Goal: Task Accomplishment & Management: Use online tool/utility

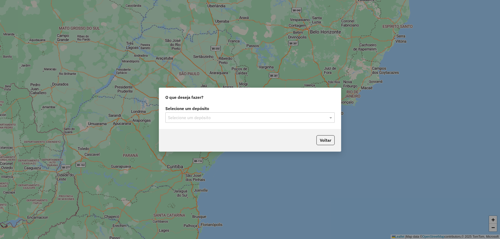
click at [202, 120] on input "text" at bounding box center [245, 118] width 154 height 6
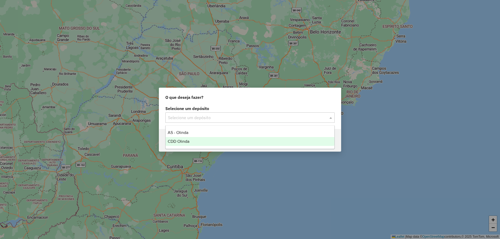
click at [191, 141] on div "CDD Olinda" at bounding box center [250, 141] width 169 height 9
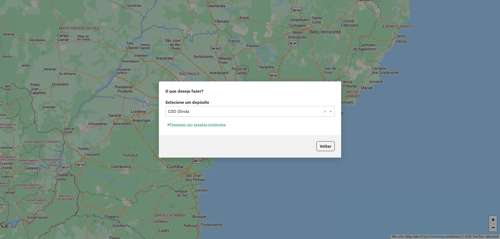
click at [190, 124] on button "Pesquisar por sessões existentes" at bounding box center [196, 125] width 63 height 8
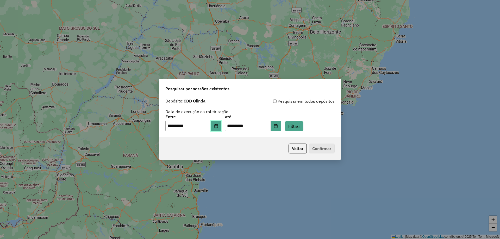
click at [218, 128] on icon "Choose Date" at bounding box center [215, 126] width 3 height 4
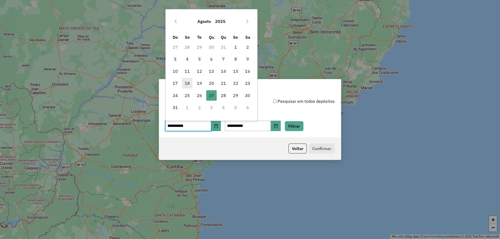
click at [190, 84] on span "18" at bounding box center [187, 83] width 10 height 10
type input "**********"
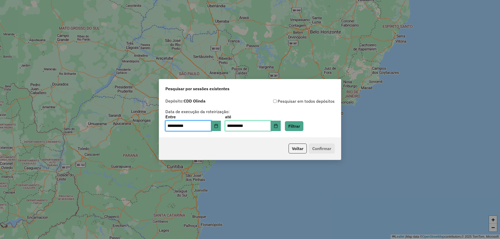
click at [271, 126] on input "**********" at bounding box center [248, 126] width 46 height 10
click at [281, 126] on button "Choose Date" at bounding box center [276, 126] width 10 height 10
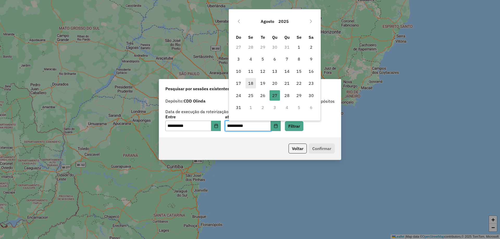
click at [250, 84] on span "18" at bounding box center [251, 83] width 10 height 10
type input "**********"
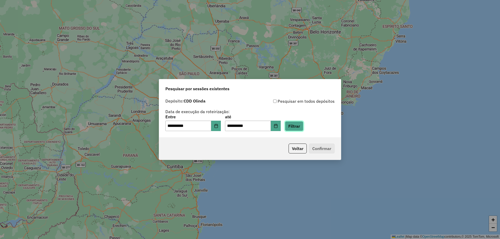
click at [301, 127] on button "Filtrar" at bounding box center [294, 126] width 18 height 10
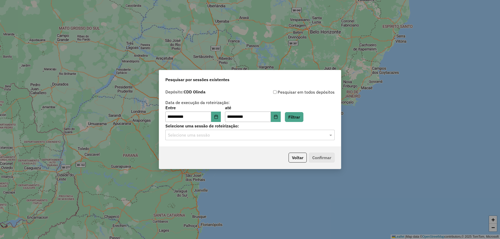
click at [205, 138] on div "Selecione uma sessão" at bounding box center [249, 135] width 169 height 10
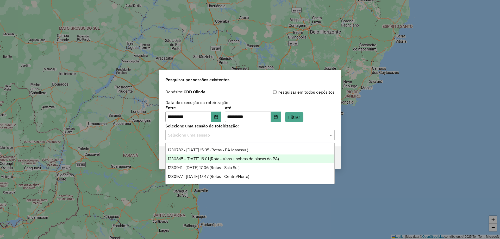
click at [209, 158] on span "1230845 - 18/08/2025 16:01 (Rota - Vans + sobras de placas do PA)" at bounding box center [223, 159] width 111 height 4
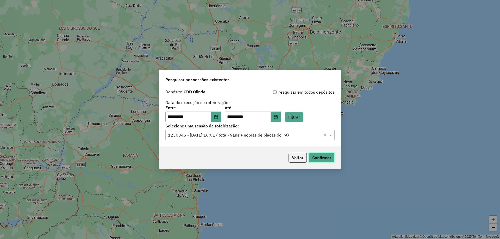
click at [323, 160] on button "Confirmar" at bounding box center [322, 158] width 26 height 10
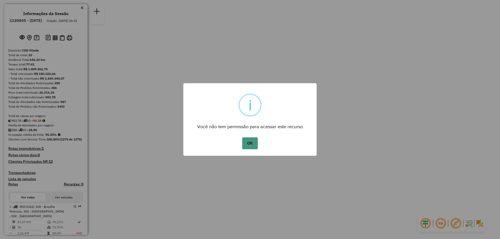
click at [250, 146] on button "OK" at bounding box center [249, 144] width 15 height 12
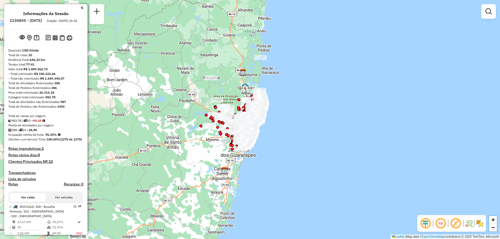
click at [479, 224] on img at bounding box center [480, 224] width 8 height 8
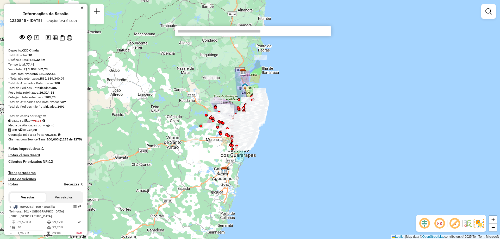
scroll to position [131, 0]
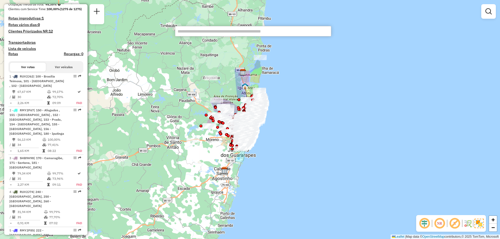
click at [62, 136] on div "2 - RMY2F67 | 150 - Afogados , 151 - Ilha do Retiro , 152 - Madalena, 153 - Pra…" at bounding box center [36, 122] width 55 height 28
select select "**********"
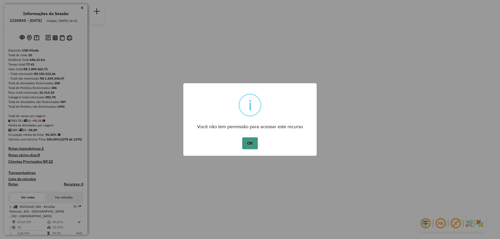
click at [255, 140] on button "OK" at bounding box center [249, 144] width 15 height 12
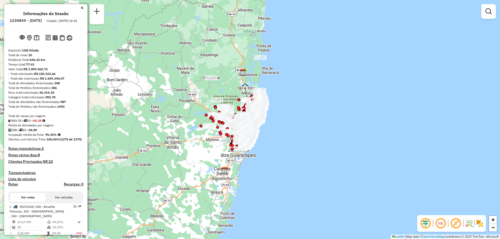
click at [479, 226] on img at bounding box center [480, 224] width 8 height 8
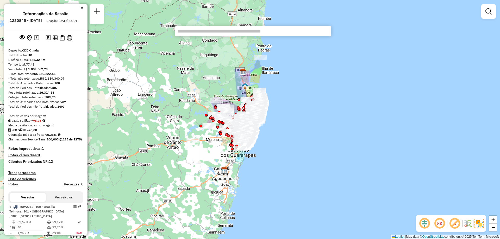
scroll to position [131, 0]
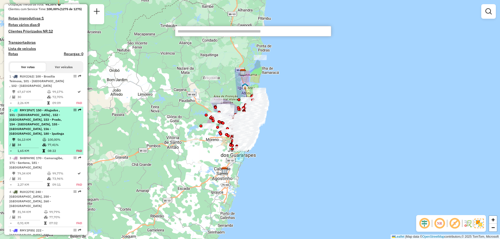
click at [63, 136] on div "2 - RMY2F67 | 150 - Afogados , 151 - Ilha do Retiro , 152 - Madalena, 153 - Pra…" at bounding box center [45, 122] width 73 height 28
select select "**********"
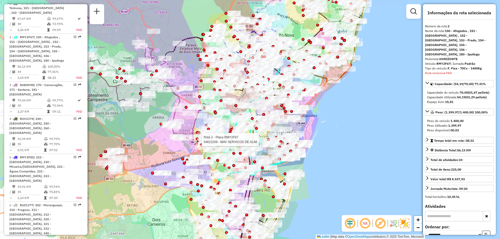
scroll to position [243, 0]
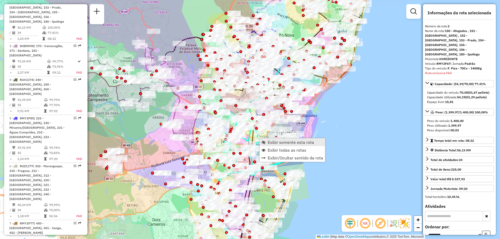
click at [266, 143] on link "Exibir somente esta rota" at bounding box center [292, 143] width 65 height 8
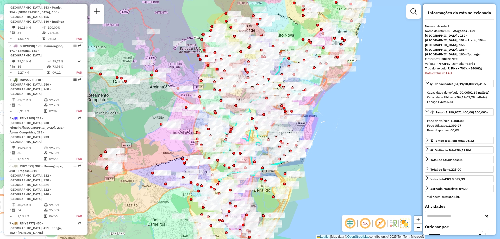
click at [365, 226] on em at bounding box center [365, 224] width 13 height 13
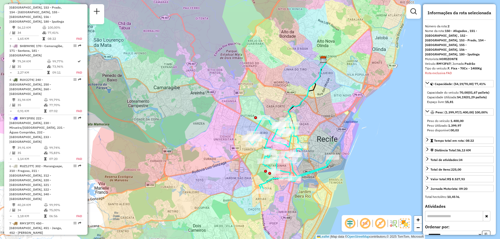
drag, startPoint x: 277, startPoint y: 158, endPoint x: 319, endPoint y: 165, distance: 42.1
click at [319, 165] on div "Janela de atendimento Grade de atendimento Capacidade Transportadoras Veículos …" at bounding box center [250, 119] width 500 height 239
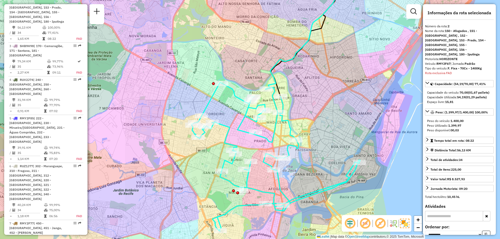
click at [350, 225] on em at bounding box center [350, 224] width 13 height 13
click at [346, 225] on em at bounding box center [350, 224] width 13 height 13
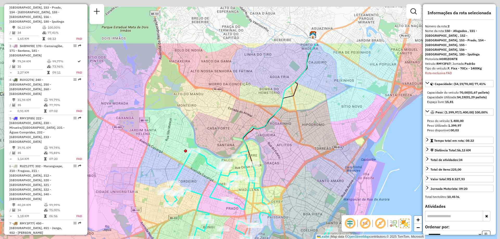
drag, startPoint x: 316, startPoint y: 59, endPoint x: 287, endPoint y: 131, distance: 77.5
click at [287, 131] on div "Janela de atendimento Grade de atendimento Capacidade Transportadoras Veículos …" at bounding box center [250, 119] width 500 height 239
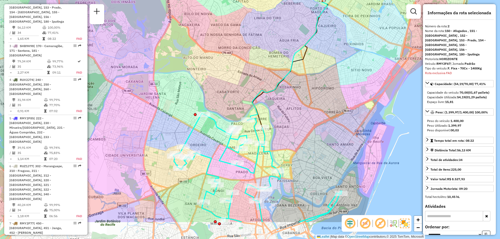
drag, startPoint x: 308, startPoint y: 119, endPoint x: 318, endPoint y: 82, distance: 39.0
click at [318, 82] on div "Janela de atendimento Grade de atendimento Capacidade Transportadoras Veículos …" at bounding box center [250, 119] width 500 height 239
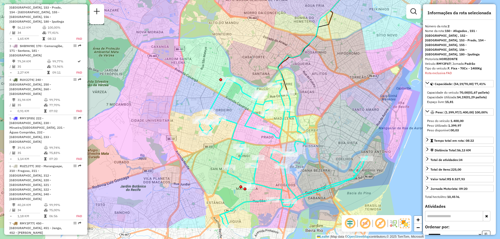
drag, startPoint x: 303, startPoint y: 116, endPoint x: 333, endPoint y: 78, distance: 48.0
click at [333, 78] on div "Janela de atendimento Grade de atendimento Capacidade Transportadoras Veículos …" at bounding box center [250, 119] width 500 height 239
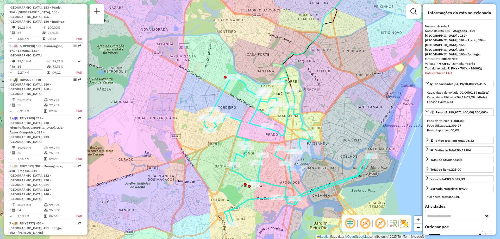
click at [380, 222] on em at bounding box center [380, 224] width 13 height 13
click at [384, 168] on span "Exibir todas as rotas" at bounding box center [399, 170] width 39 height 4
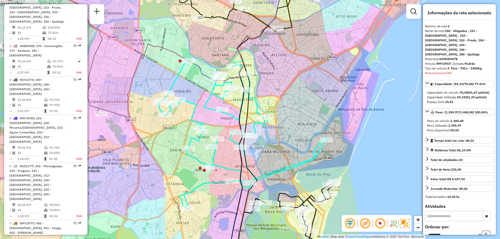
drag, startPoint x: 382, startPoint y: 168, endPoint x: 337, endPoint y: 152, distance: 47.6
click at [337, 152] on div "Janela de atendimento Grade de atendimento Capacidade Transportadoras Veículos …" at bounding box center [250, 119] width 500 height 239
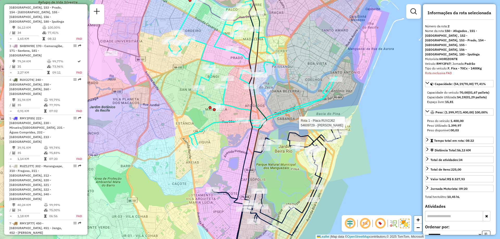
drag, startPoint x: 276, startPoint y: 92, endPoint x: 312, endPoint y: 125, distance: 48.7
click at [312, 125] on div "Rota 1 - Placa RUV2J62 54609729 - AMANDA PAES Janela de atendimento Grade de at…" at bounding box center [250, 119] width 500 height 239
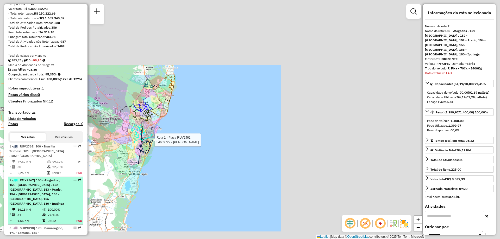
scroll to position [86, 0]
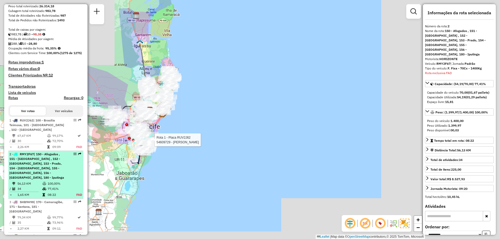
click at [50, 192] on td "77,41%" at bounding box center [59, 189] width 24 height 5
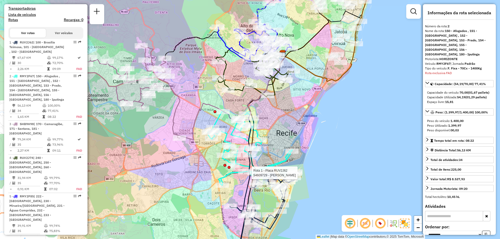
scroll to position [243, 0]
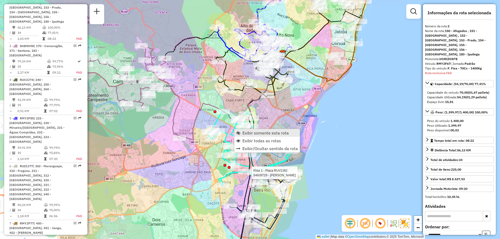
click at [240, 134] on link "Exibir somente esta rota" at bounding box center [266, 133] width 65 height 8
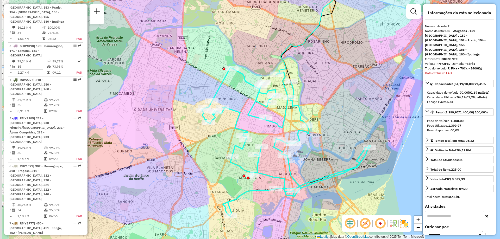
drag, startPoint x: 267, startPoint y: 148, endPoint x: 346, endPoint y: 153, distance: 79.9
click at [346, 153] on div "Janela de atendimento Grade de atendimento Capacidade Transportadoras Veículos …" at bounding box center [250, 119] width 500 height 239
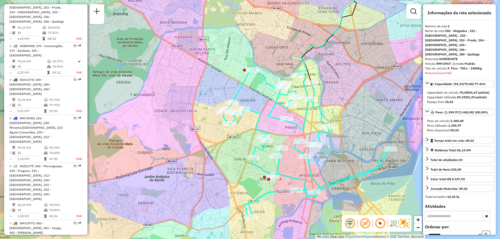
click at [380, 227] on em at bounding box center [380, 224] width 13 height 13
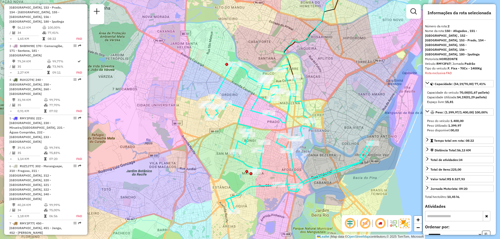
drag, startPoint x: 373, startPoint y: 127, endPoint x: 346, endPoint y: 119, distance: 28.5
click at [346, 119] on div "Janela de atendimento Grade de atendimento Capacidade Transportadoras Veículos …" at bounding box center [250, 119] width 500 height 239
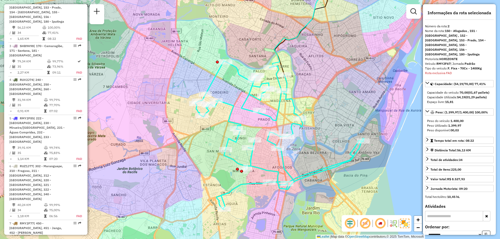
click at [351, 222] on em at bounding box center [350, 224] width 13 height 13
click at [362, 224] on em at bounding box center [365, 224] width 13 height 13
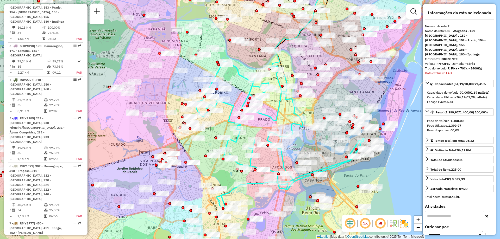
click at [365, 224] on em at bounding box center [365, 224] width 13 height 13
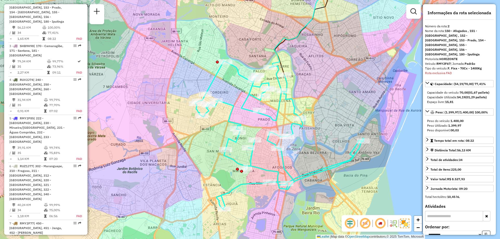
click at [381, 224] on em at bounding box center [380, 224] width 13 height 13
click at [392, 223] on img at bounding box center [393, 224] width 8 height 8
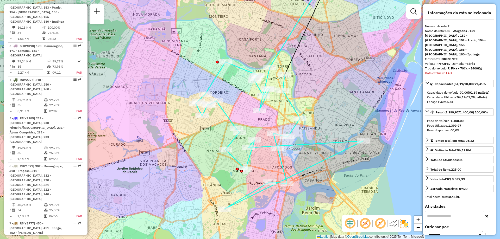
click at [392, 223] on img at bounding box center [393, 224] width 8 height 8
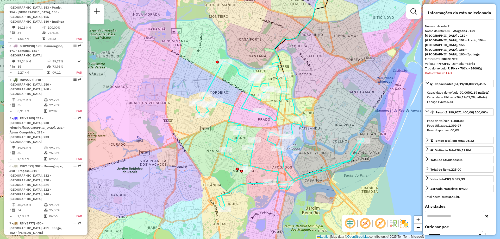
click at [380, 224] on em at bounding box center [380, 224] width 13 height 13
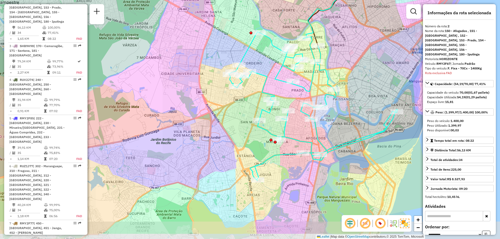
drag, startPoint x: 315, startPoint y: 202, endPoint x: 348, endPoint y: 170, distance: 46.1
click at [351, 169] on div "Janela de atendimento Grade de atendimento Capacidade Transportadoras Veículos …" at bounding box center [250, 119] width 500 height 239
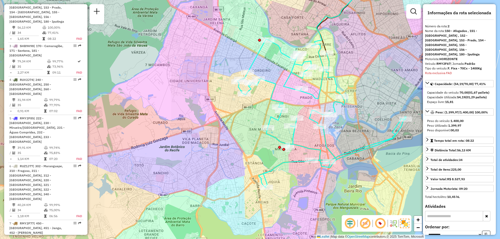
drag, startPoint x: 330, startPoint y: 184, endPoint x: 339, endPoint y: 200, distance: 18.6
click at [339, 200] on div "Janela de atendimento Grade de atendimento Capacidade Transportadoras Veículos …" at bounding box center [250, 119] width 500 height 239
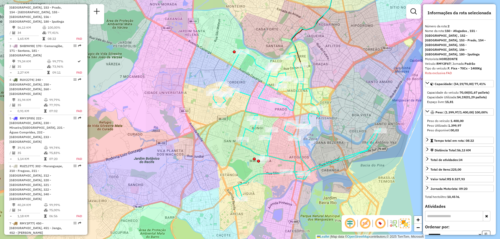
drag, startPoint x: 386, startPoint y: 128, endPoint x: 350, endPoint y: 135, distance: 37.1
click at [350, 135] on div "Janela de atendimento Grade de atendimento Capacidade Transportadoras Veículos …" at bounding box center [250, 119] width 500 height 239
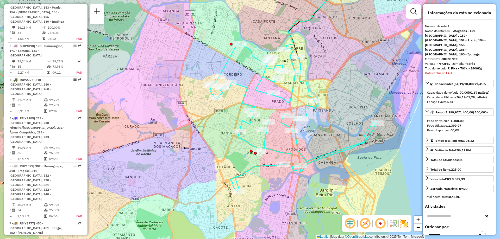
drag, startPoint x: 244, startPoint y: 187, endPoint x: 250, endPoint y: 178, distance: 10.3
click at [250, 178] on div "Janela de atendimento Grade de atendimento Capacidade Transportadoras Veículos …" at bounding box center [250, 119] width 500 height 239
click at [382, 227] on em at bounding box center [380, 224] width 13 height 13
click at [367, 221] on em at bounding box center [365, 224] width 13 height 13
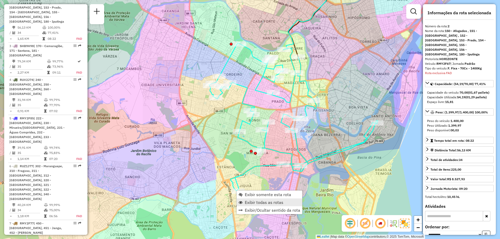
click at [244, 202] on link "Exibir todas as rotas" at bounding box center [269, 203] width 65 height 8
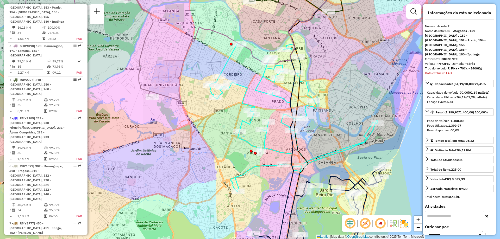
drag, startPoint x: 257, startPoint y: 189, endPoint x: 274, endPoint y: 160, distance: 34.0
click at [269, 166] on div "Janela de atendimento Grade de atendimento Capacidade Transportadoras Veículos …" at bounding box center [250, 119] width 500 height 239
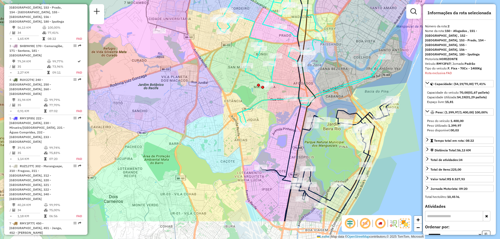
drag, startPoint x: 271, startPoint y: 176, endPoint x: 265, endPoint y: 134, distance: 42.1
click at [265, 134] on div "Janela de atendimento Grade de atendimento Capacidade Transportadoras Veículos …" at bounding box center [250, 119] width 500 height 239
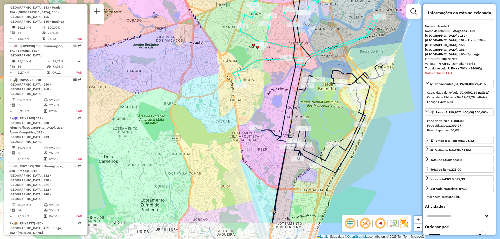
drag, startPoint x: 269, startPoint y: 156, endPoint x: 264, endPoint y: 116, distance: 40.4
click at [264, 116] on div "Janela de atendimento Grade de atendimento Capacidade Transportadoras Veículos …" at bounding box center [250, 119] width 500 height 239
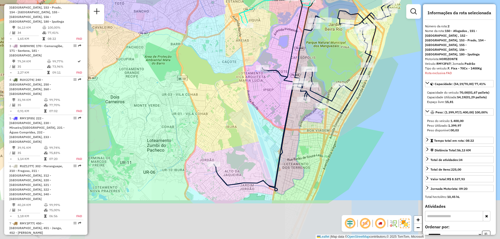
drag, startPoint x: 245, startPoint y: 188, endPoint x: 252, endPoint y: 128, distance: 60.3
click at [252, 128] on div "Janela de atendimento Grade de atendimento Capacidade Transportadoras Veículos …" at bounding box center [250, 119] width 500 height 239
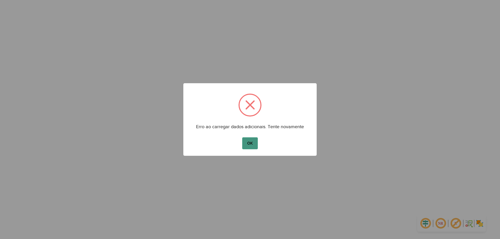
click at [253, 140] on button "OK" at bounding box center [249, 144] width 15 height 12
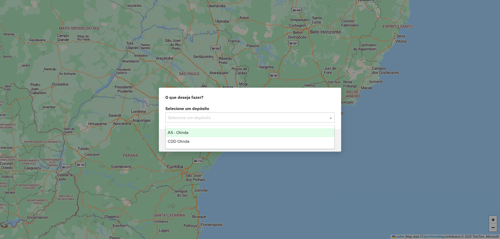
click at [196, 121] on div "Selecione um depósito" at bounding box center [249, 118] width 169 height 10
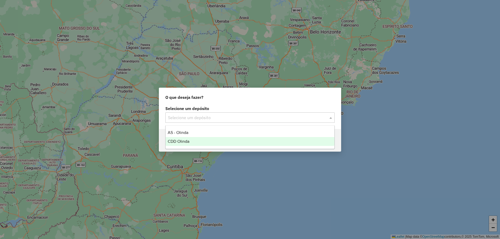
click at [195, 140] on div "CDD Olinda" at bounding box center [250, 141] width 169 height 9
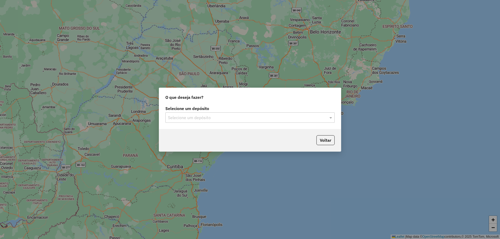
click at [208, 122] on div "Selecione um depósito" at bounding box center [249, 118] width 169 height 10
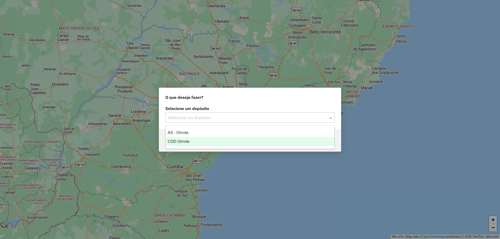
click at [195, 144] on div "CDD Olinda" at bounding box center [250, 141] width 169 height 9
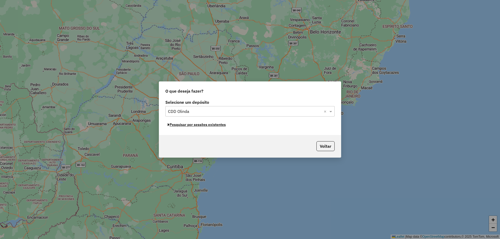
click at [216, 125] on button "Pesquisar por sessões existentes" at bounding box center [196, 125] width 63 height 8
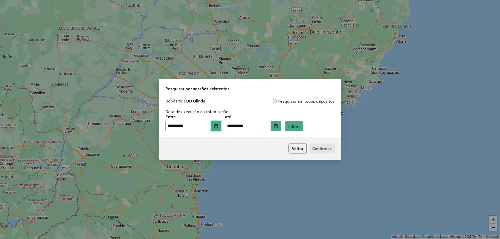
click at [218, 128] on icon "Choose Date" at bounding box center [216, 126] width 4 height 4
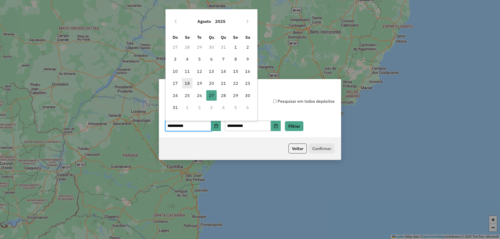
click at [187, 85] on span "18" at bounding box center [187, 83] width 10 height 10
type input "**********"
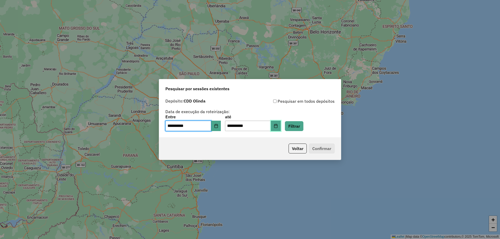
click at [278, 124] on icon "Choose Date" at bounding box center [276, 126] width 4 height 4
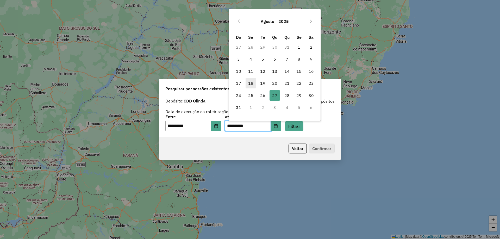
click at [253, 83] on span "18" at bounding box center [251, 83] width 10 height 10
type input "**********"
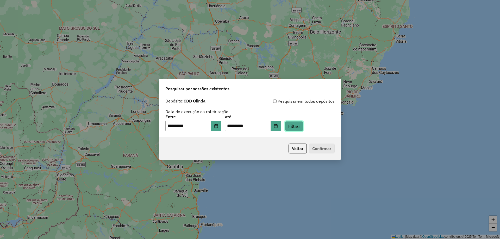
click at [303, 126] on button "Filtrar" at bounding box center [294, 126] width 18 height 10
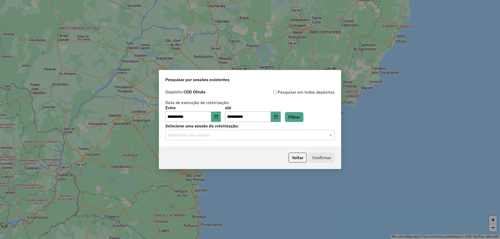
click at [261, 134] on input "text" at bounding box center [245, 135] width 154 height 6
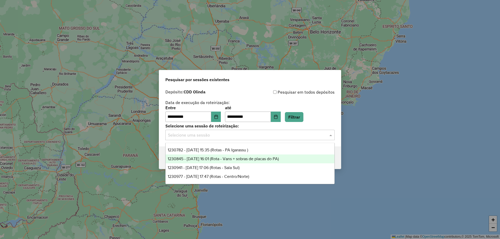
click at [229, 159] on span "1230845 - 18/08/2025 16:01 (Rota - Vans + sobras de placas do PA)" at bounding box center [223, 159] width 111 height 4
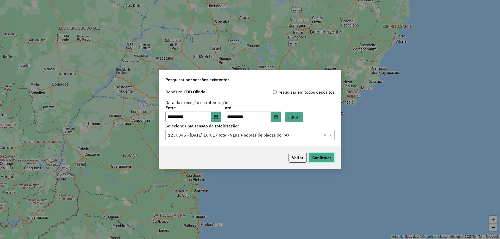
click at [321, 158] on button "Confirmar" at bounding box center [322, 158] width 26 height 10
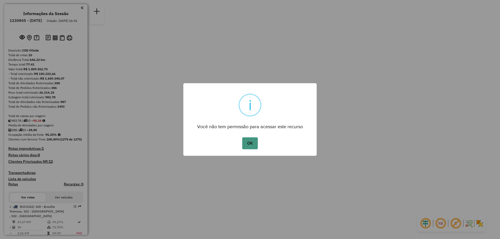
click at [245, 143] on button "OK" at bounding box center [249, 144] width 15 height 12
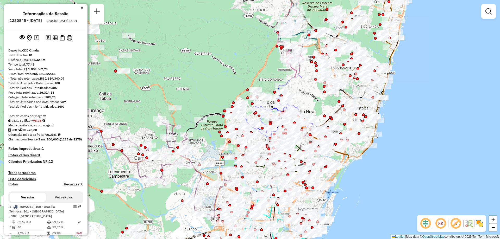
click at [481, 226] on img at bounding box center [480, 224] width 8 height 8
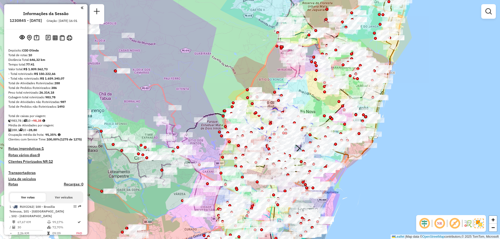
click at [441, 227] on em at bounding box center [439, 224] width 13 height 13
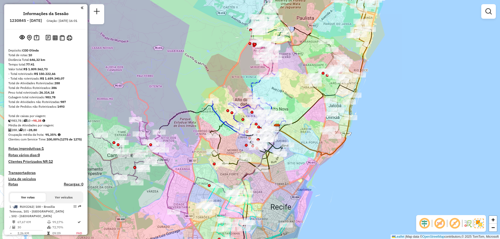
drag, startPoint x: 320, startPoint y: 106, endPoint x: 291, endPoint y: 100, distance: 29.7
click at [291, 100] on div "Janela de atendimento Grade de atendimento Capacidade Transportadoras Veículos …" at bounding box center [250, 119] width 500 height 239
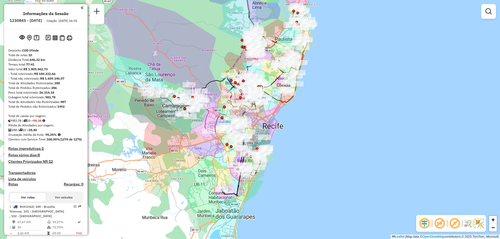
drag, startPoint x: 228, startPoint y: 200, endPoint x: 208, endPoint y: 176, distance: 31.6
click at [208, 176] on div "Janela de atendimento Grade de atendimento Capacidade Transportadoras Veículos …" at bounding box center [250, 119] width 500 height 239
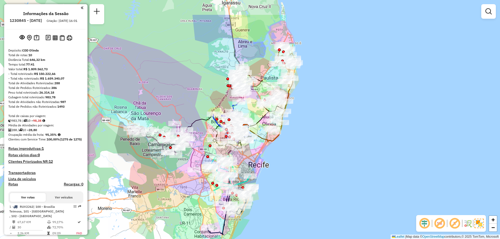
drag, startPoint x: 212, startPoint y: 101, endPoint x: 198, endPoint y: 139, distance: 41.4
click at [198, 139] on div "Janela de atendimento Grade de atendimento Capacidade Transportadoras Veículos …" at bounding box center [250, 119] width 500 height 239
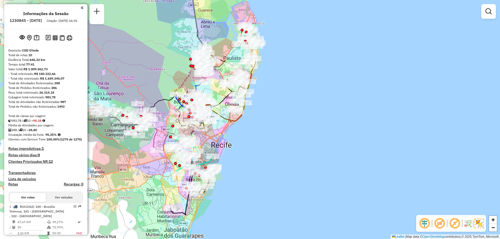
drag, startPoint x: 263, startPoint y: 146, endPoint x: 227, endPoint y: 126, distance: 41.4
click at [227, 126] on div "Janela de atendimento Grade de atendimento Capacidade Transportadoras Veículos …" at bounding box center [250, 119] width 500 height 239
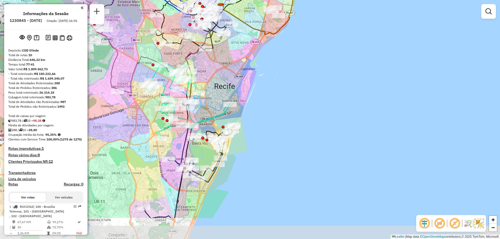
drag, startPoint x: 198, startPoint y: 143, endPoint x: 201, endPoint y: 93, distance: 50.4
click at [201, 94] on icon at bounding box center [188, 101] width 85 height 75
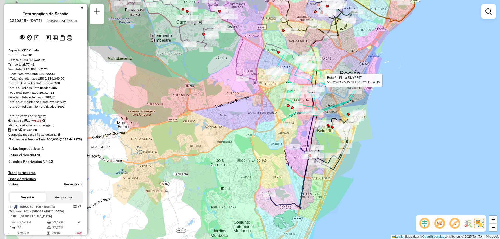
drag, startPoint x: 144, startPoint y: 162, endPoint x: 277, endPoint y: 156, distance: 133.3
click at [277, 156] on div "Rota 2 - Placa RMY2F67 54622209 - MAV SERVICOS DE ALIM Janela de atendimento Gr…" at bounding box center [250, 119] width 500 height 239
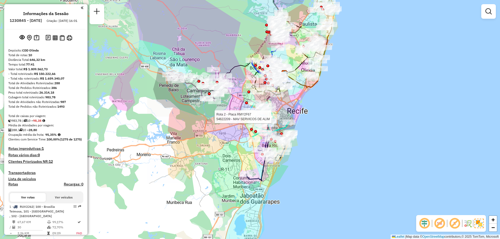
click at [479, 227] on img at bounding box center [479, 223] width 9 height 9
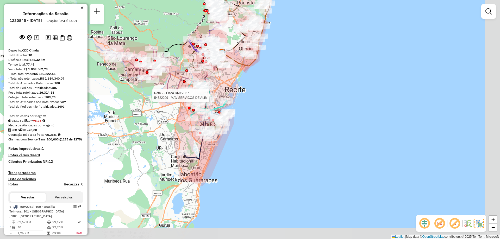
drag, startPoint x: 262, startPoint y: 177, endPoint x: 186, endPoint y: 150, distance: 80.6
click at [186, 150] on icon at bounding box center [206, 136] width 45 height 48
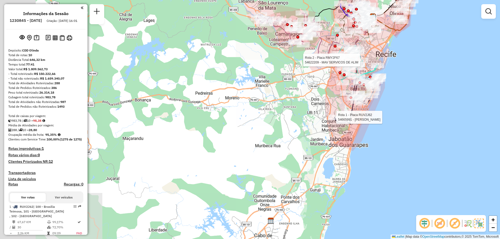
drag, startPoint x: 194, startPoint y: 179, endPoint x: 359, endPoint y: 149, distance: 167.6
click at [359, 149] on div "Rota 2 - Placa RMY2F67 54622209 - MAV SERVICOS DE ALIM Rota 1 - Placa RUV2J62 5…" at bounding box center [250, 119] width 500 height 239
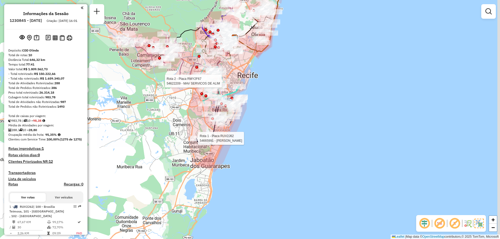
drag, startPoint x: 306, startPoint y: 106, endPoint x: 173, endPoint y: 126, distance: 134.9
click at [173, 126] on div "Rota 2 - Placa RMY2F67 54622209 - MAV SERVICOS DE ALIM Rota 1 - Placa RUV2J62 5…" at bounding box center [250, 119] width 500 height 239
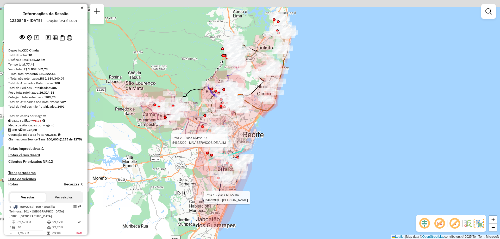
drag, startPoint x: 246, startPoint y: 91, endPoint x: 252, endPoint y: 150, distance: 59.4
click at [252, 150] on div "Rota 2 - Placa RMY2F67 54622209 - MAV SERVICOS DE ALIM Rota 1 - Placa RUV2J62 5…" at bounding box center [250, 119] width 500 height 239
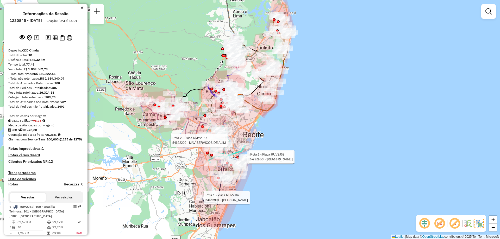
click at [477, 224] on img at bounding box center [479, 223] width 9 height 9
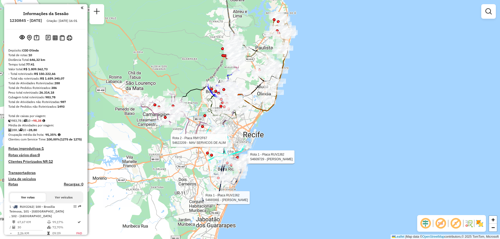
click at [477, 224] on img at bounding box center [480, 224] width 8 height 8
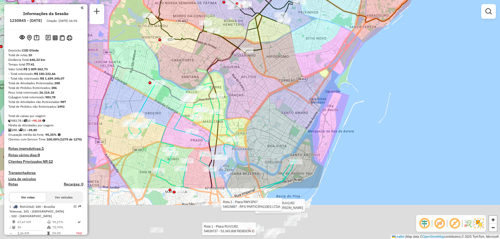
drag, startPoint x: 257, startPoint y: 156, endPoint x: 269, endPoint y: 54, distance: 102.3
click at [269, 54] on div "Rota 1 - Placa RUV2J62 54665991 - TIAGO CORREIA Rota 1 - Placa RUV2J62 54646675…" at bounding box center [250, 119] width 500 height 239
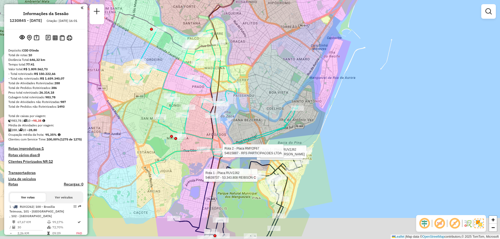
drag, startPoint x: 290, startPoint y: 168, endPoint x: 288, endPoint y: 140, distance: 28.0
click at [288, 140] on div "Rota 1 - Placa RUV2J62 54665991 - TIAGO CORREIA Rota 1 - Placa RUV2J62 54646675…" at bounding box center [250, 119] width 500 height 239
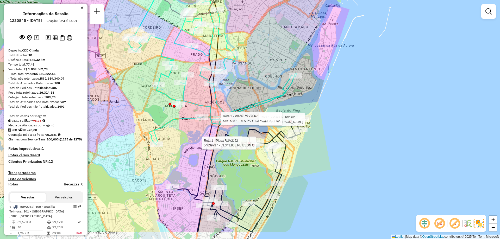
drag, startPoint x: 258, startPoint y: 131, endPoint x: 256, endPoint y: 81, distance: 49.5
click at [256, 82] on div "Rota 1 - Placa RUV2J62 54665991 - TIAGO CORREIA Rota 1 - Placa RUV2J62 54609729…" at bounding box center [250, 119] width 500 height 239
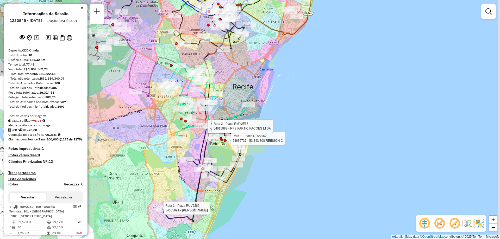
drag, startPoint x: 234, startPoint y: 161, endPoint x: 220, endPoint y: 158, distance: 15.0
click at [220, 158] on div "Rota 1 - Placa RUV2J62 54665991 - TIAGO CORREIA Rota 1 - Placa RUV2J62 54609729…" at bounding box center [250, 119] width 500 height 239
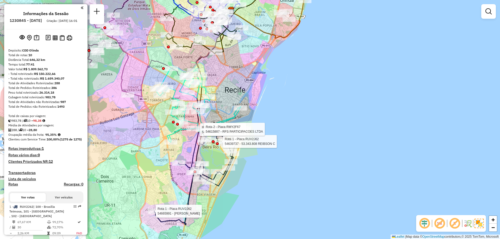
drag, startPoint x: 224, startPoint y: 157, endPoint x: 216, endPoint y: 160, distance: 8.4
click at [216, 160] on div "Rota 1 - Placa RUV2J62 54665991 - TIAGO CORREIA Rota 1 - Placa RUV2J62 54609729…" at bounding box center [250, 119] width 500 height 239
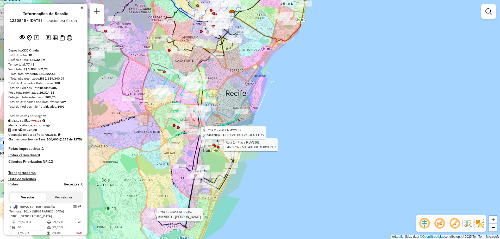
drag, startPoint x: 216, startPoint y: 160, endPoint x: 217, endPoint y: 163, distance: 3.5
click at [217, 163] on div "Rota 1 - Placa RUV2J62 54665991 - TIAGO CORREIA Rota 1 - Placa RUV2J62 54609729…" at bounding box center [250, 119] width 500 height 239
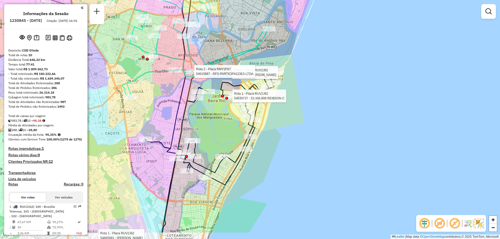
drag, startPoint x: 177, startPoint y: 195, endPoint x: 181, endPoint y: 160, distance: 35.4
click at [181, 160] on icon at bounding box center [211, 152] width 132 height 162
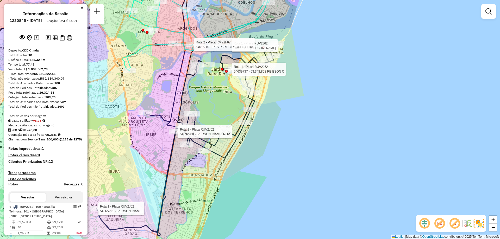
drag, startPoint x: 178, startPoint y: 194, endPoint x: 178, endPoint y: 172, distance: 22.4
click at [178, 172] on div "Rota 1 - Placa RUV2J62 54665991 - TIAGO CORREIA Rota 1 - Placa RUV2J62 54609729…" at bounding box center [250, 119] width 500 height 239
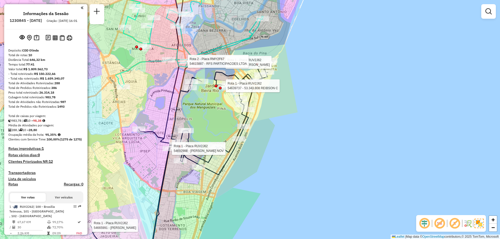
drag, startPoint x: 180, startPoint y: 171, endPoint x: 174, endPoint y: 188, distance: 18.1
click at [174, 188] on div "Rota 1 - Placa RUV2J62 54665991 - TIAGO CORREIA Rota 1 - Placa RUV2J62 54609729…" at bounding box center [250, 119] width 500 height 239
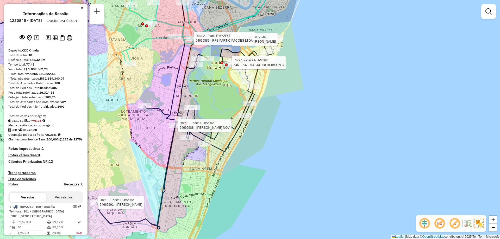
drag, startPoint x: 179, startPoint y: 197, endPoint x: 185, endPoint y: 174, distance: 23.9
click at [185, 174] on div "Rota 1 - Placa RUV2J62 54665991 - TIAGO CORREIA Rota 1 - Placa RUV2J62 54609729…" at bounding box center [250, 119] width 500 height 239
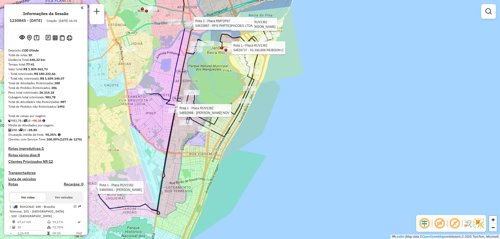
drag, startPoint x: 185, startPoint y: 182, endPoint x: 185, endPoint y: 167, distance: 14.9
click at [185, 167] on div "Rota 1 - Placa RUV2J62 54665991 - TIAGO CORREIA Rota 1 - Placa RUV2J62 54609729…" at bounding box center [250, 119] width 500 height 239
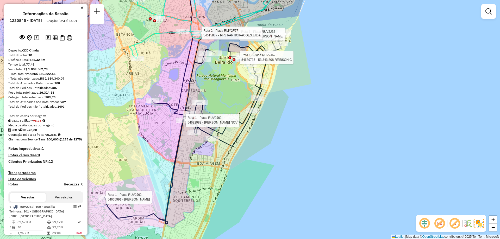
drag, startPoint x: 185, startPoint y: 167, endPoint x: 193, endPoint y: 177, distance: 12.6
click at [193, 177] on div "Rota 1 - Placa RUV2J62 54665991 - TIAGO CORREIA Rota 1 - Placa RUV2J62 54609729…" at bounding box center [250, 119] width 500 height 239
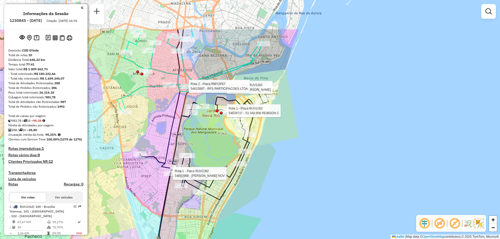
drag, startPoint x: 219, startPoint y: 100, endPoint x: 207, endPoint y: 153, distance: 54.9
click at [207, 153] on div "Rota 1 - Placa RUV2J62 54665991 - TIAGO CORREIA Rota 1 - Placa RUV2J62 54609729…" at bounding box center [250, 119] width 500 height 239
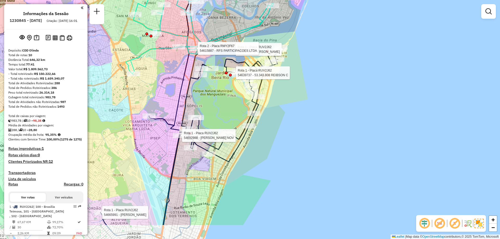
drag, startPoint x: 192, startPoint y: 210, endPoint x: 201, endPoint y: 172, distance: 39.1
click at [201, 172] on div "Rota 1 - Placa RUV2J62 54665991 - TIAGO CORREIA Rota 1 - Placa RUV2J62 54609729…" at bounding box center [250, 119] width 500 height 239
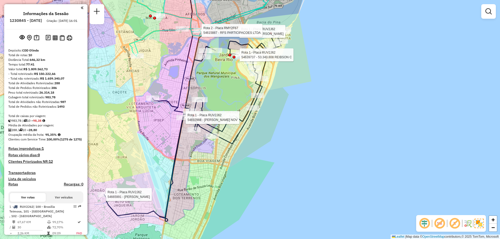
drag, startPoint x: 200, startPoint y: 189, endPoint x: 203, endPoint y: 171, distance: 18.3
click at [203, 171] on div "Rota 1 - Placa RUV2J62 54665991 - TIAGO CORREIA Rota 1 - Placa RUV2J62 54609729…" at bounding box center [250, 119] width 500 height 239
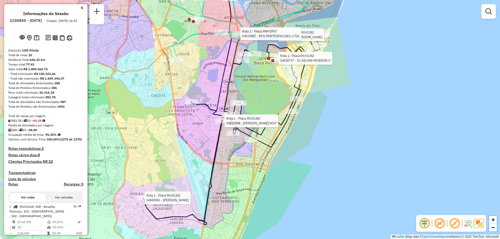
drag, startPoint x: 154, startPoint y: 169, endPoint x: 193, endPoint y: 172, distance: 39.0
click at [193, 172] on div "Rota 1 - Placa RUV2J62 54665991 - TIAGO CORREIA Rota 1 - Placa RUV2J62 54609729…" at bounding box center [250, 119] width 500 height 239
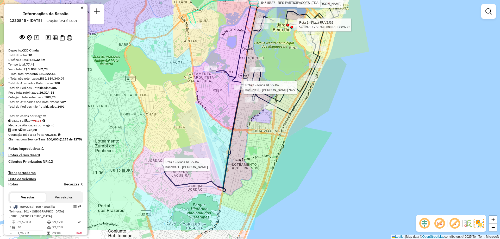
drag, startPoint x: 184, startPoint y: 198, endPoint x: 203, endPoint y: 165, distance: 38.4
click at [203, 165] on div "Rota 1 - Placa RUV2J62 54665991 - TIAGO CORREIA Rota 1 - Placa RUV2J62 54609729…" at bounding box center [250, 119] width 500 height 239
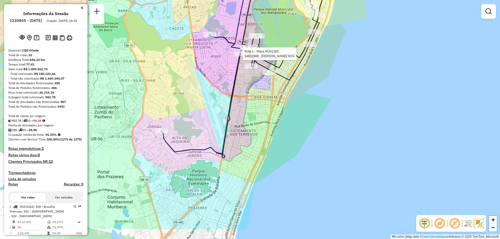
drag, startPoint x: 197, startPoint y: 216, endPoint x: 196, endPoint y: 182, distance: 33.9
click at [196, 182] on div "Rota 1 - Placa RUV2J62 54609729 - AMANDA PAES Rota 1 - Placa RUV2J62 54639737 -…" at bounding box center [250, 119] width 500 height 239
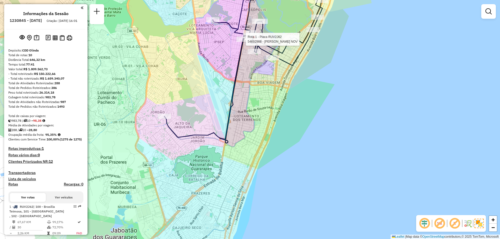
drag, startPoint x: 201, startPoint y: 199, endPoint x: 205, endPoint y: 169, distance: 29.7
click at [205, 169] on div "Rota 1 - Placa RUV2J62 54609729 - AMANDA PAES Rota 1 - Placa RUV2J62 54639737 -…" at bounding box center [250, 119] width 500 height 239
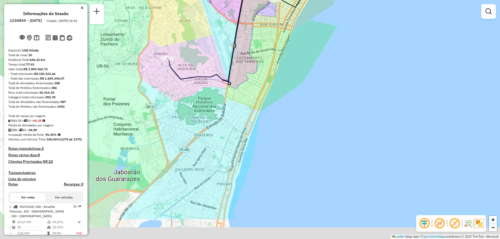
drag, startPoint x: 202, startPoint y: 193, endPoint x: 205, endPoint y: 152, distance: 41.0
click at [205, 152] on div "Rota 1 - Placa RUV2J62 54609729 - AMANDA PAES Rota 1 - Placa RUV2J62 54639737 -…" at bounding box center [250, 119] width 500 height 239
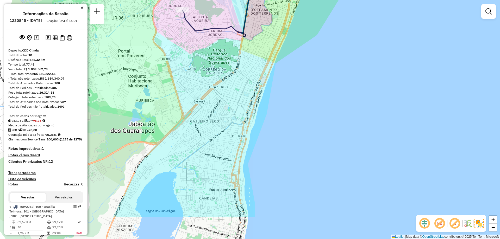
drag, startPoint x: 195, startPoint y: 198, endPoint x: 210, endPoint y: 151, distance: 49.5
click at [210, 151] on div "Rota 1 - Placa RUV2J62 54609729 - AMANDA PAES Rota 1 - Placa RUV2J62 54639737 -…" at bounding box center [250, 119] width 500 height 239
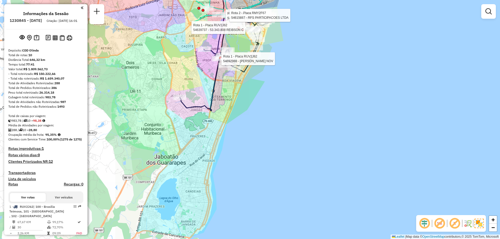
drag, startPoint x: 213, startPoint y: 139, endPoint x: 199, endPoint y: 154, distance: 20.5
click at [199, 154] on div "Rota 1 - Placa RUV2J62 54609729 - AMANDA PAES Rota 1 - Placa RUV2J62 54639737 -…" at bounding box center [250, 119] width 500 height 239
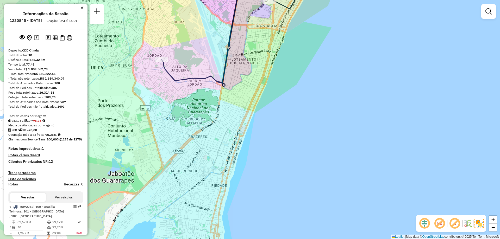
drag, startPoint x: 216, startPoint y: 144, endPoint x: 216, endPoint y: 162, distance: 18.2
click at [216, 162] on div "Rota 1 - Placa RUV2J62 54609729 - AMANDA PAES Rota 1 - Placa RUV2J62 54639737 -…" at bounding box center [250, 119] width 500 height 239
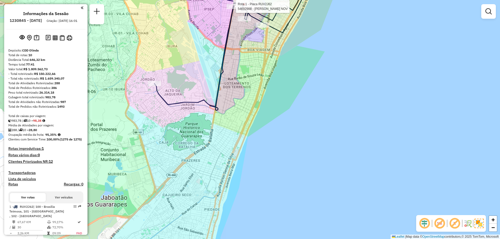
drag, startPoint x: 212, startPoint y: 126, endPoint x: 199, endPoint y: 165, distance: 40.9
click at [199, 165] on div "Rota 1 - Placa RUV2J62 54609729 - AMANDA PAES Rota 1 - Placa RUV2J62 54639737 -…" at bounding box center [250, 119] width 500 height 239
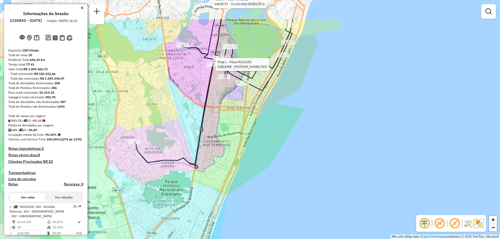
drag, startPoint x: 223, startPoint y: 103, endPoint x: 208, endPoint y: 147, distance: 46.2
click at [208, 147] on div "Rota 1 - Placa RUV2J62 54609729 - AMANDA PAES Rota 1 - Placa RUV2J62 54639737 -…" at bounding box center [250, 119] width 500 height 239
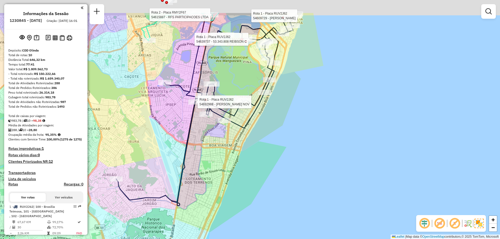
drag, startPoint x: 219, startPoint y: 107, endPoint x: 191, endPoint y: 165, distance: 65.0
click at [191, 165] on div "Rota 1 - Placa RUV2J62 54609729 - AMANDA PAES Rota 1 - Placa RUV2J62 54639737 -…" at bounding box center [250, 119] width 500 height 239
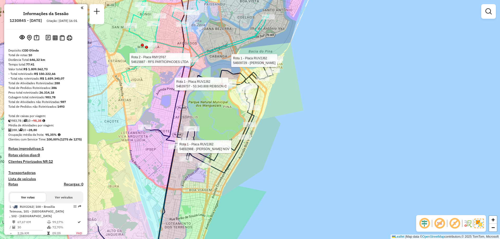
drag, startPoint x: 227, startPoint y: 104, endPoint x: 215, endPoint y: 129, distance: 28.1
click at [215, 129] on div "Rota 1 - Placa RUV2J62 54609729 - AMANDA PAES Rota 1 - Placa RUV2J62 54639737 -…" at bounding box center [250, 119] width 500 height 239
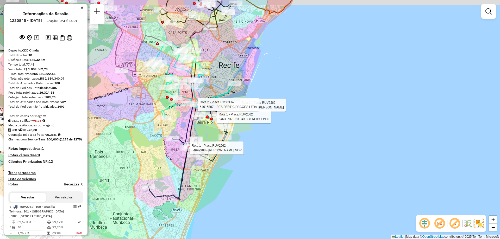
drag, startPoint x: 210, startPoint y: 117, endPoint x: 199, endPoint y: 137, distance: 22.7
click at [199, 137] on div "Rota 1 - Placa RUV2J62 54609729 - AMANDA PAES Rota 1 - Placa RUV2J62 54639737 -…" at bounding box center [250, 119] width 500 height 239
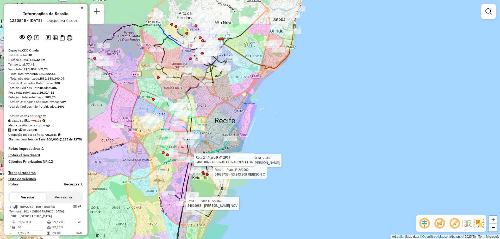
drag, startPoint x: 211, startPoint y: 72, endPoint x: 213, endPoint y: 125, distance: 52.6
click at [213, 125] on div "Rota 1 - Placa RUV2J62 54609729 - AMANDA PAES Rota 1 - Placa RUV2J62 54639737 -…" at bounding box center [250, 119] width 500 height 239
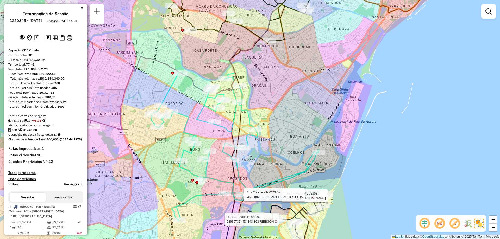
drag, startPoint x: 194, startPoint y: 133, endPoint x: 205, endPoint y: 116, distance: 20.2
click at [205, 116] on icon at bounding box center [234, 146] width 169 height 149
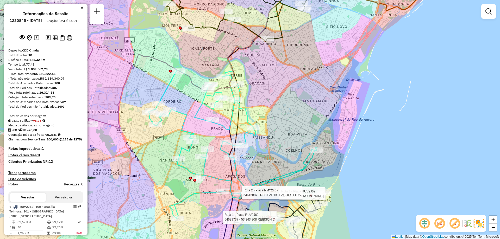
drag, startPoint x: 251, startPoint y: 111, endPoint x: 234, endPoint y: 135, distance: 29.1
click at [234, 135] on icon at bounding box center [255, 112] width 54 height 224
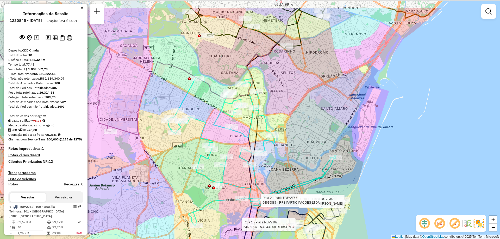
drag, startPoint x: 291, startPoint y: 120, endPoint x: 291, endPoint y: 151, distance: 31.8
click at [291, 151] on div "Rota 1 - Placa RUV2J62 54609729 - AMANDA PAES Rota 1 - Placa RUV2J62 54639737 -…" at bounding box center [250, 119] width 500 height 239
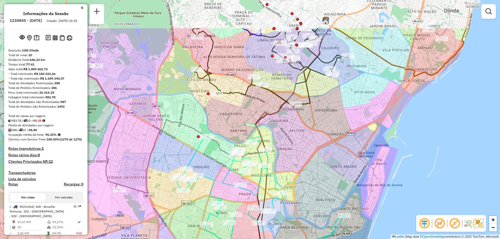
drag, startPoint x: 289, startPoint y: 95, endPoint x: 291, endPoint y: 148, distance: 52.4
click at [291, 148] on div "Rota 1 - Placa RUV2J62 54609729 - AMANDA PAES Rota 1 - Placa RUV2J62 54639737 -…" at bounding box center [250, 119] width 500 height 239
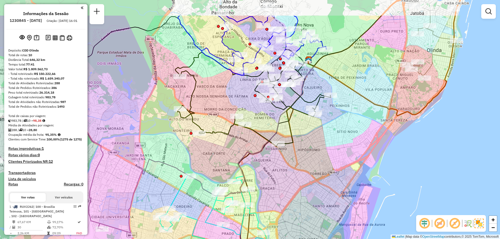
drag, startPoint x: 308, startPoint y: 95, endPoint x: 292, endPoint y: 144, distance: 51.7
click at [292, 144] on icon at bounding box center [253, 100] width 156 height 94
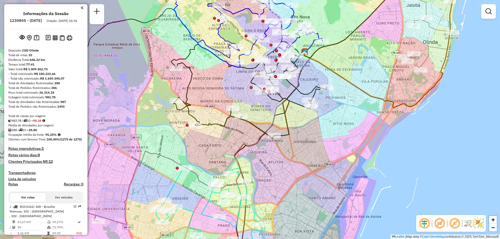
drag, startPoint x: 305, startPoint y: 147, endPoint x: 297, endPoint y: 121, distance: 27.1
click at [298, 124] on div "Rota 1 - Placa RUV2J62 54609729 - AMANDA PAES Rota 1 - Placa RUV2J62 54639737 -…" at bounding box center [250, 119] width 500 height 239
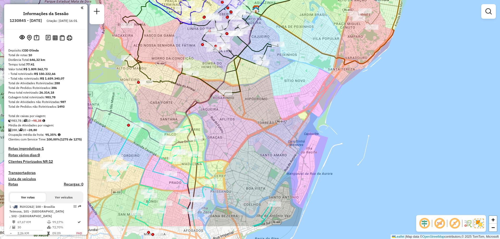
drag, startPoint x: 338, startPoint y: 198, endPoint x: 286, endPoint y: 155, distance: 67.7
click at [287, 157] on div "Rota 1 - Placa RUV2J62 54609729 - AMANDA PAES Rota 1 - Placa RUV2J62 54639737 -…" at bounding box center [250, 119] width 500 height 239
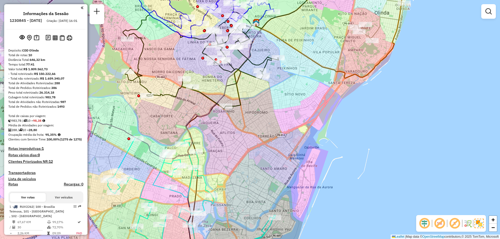
drag, startPoint x: 218, startPoint y: 117, endPoint x: 223, endPoint y: 136, distance: 19.7
click at [223, 136] on div "Rota 1 - Placa RUV2J62 54609729 - AMANDA PAES Rota 1 - Placa RUV2J62 54639737 -…" at bounding box center [250, 119] width 500 height 239
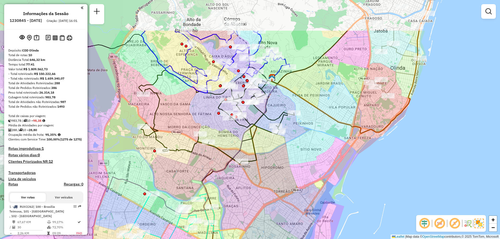
drag, startPoint x: 225, startPoint y: 114, endPoint x: 240, endPoint y: 166, distance: 53.6
click at [240, 164] on icon at bounding box center [217, 117] width 156 height 94
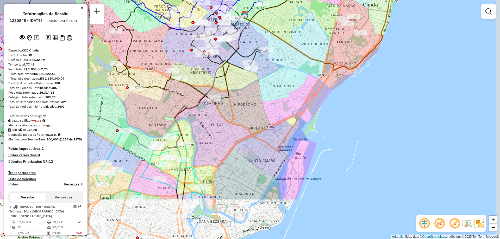
drag, startPoint x: 264, startPoint y: 185, endPoint x: 235, endPoint y: 115, distance: 75.8
click at [236, 119] on div "Rota 1 - Placa RUV2J62 54609729 - AMANDA PAES Rota 1 - Placa RUV2J62 54639737 -…" at bounding box center [250, 119] width 500 height 239
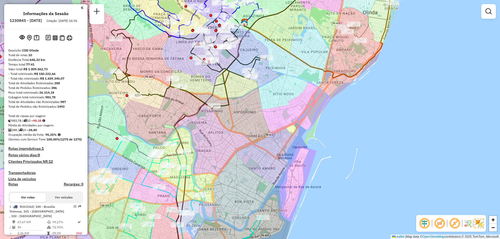
drag, startPoint x: 231, startPoint y: 109, endPoint x: 224, endPoint y: 104, distance: 9.3
click at [224, 104] on div "Rota 1 - Placa RUV2J62 54609729 - AMANDA PAES Rota 1 - Placa RUV2J62 54639737 -…" at bounding box center [250, 119] width 500 height 239
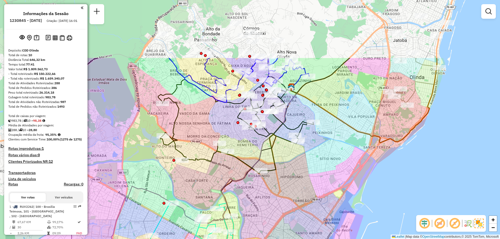
drag, startPoint x: 228, startPoint y: 82, endPoint x: 289, endPoint y: 183, distance: 118.5
click at [289, 183] on div "Rota 1 - Placa RUV2J62 54609729 - AMANDA PAES Rota 1 - Placa RUV2J62 54639737 -…" at bounding box center [250, 119] width 500 height 239
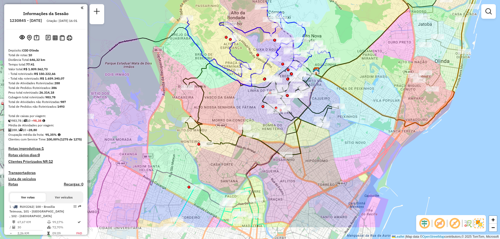
drag, startPoint x: 235, startPoint y: 97, endPoint x: 270, endPoint y: 46, distance: 61.9
click at [270, 47] on div "Rota 1 - Placa RUV2J62 54609729 - AMANDA PAES Rota 1 - Placa RUV2J62 54639737 -…" at bounding box center [250, 119] width 500 height 239
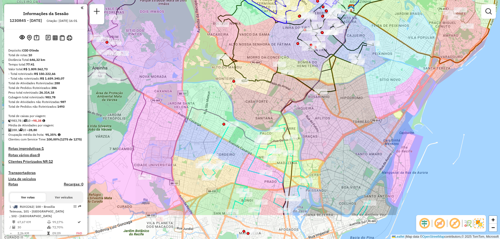
drag, startPoint x: 229, startPoint y: 119, endPoint x: 252, endPoint y: 64, distance: 59.8
click at [252, 63] on div "Rota 1 - Placa RUV2J62 54609729 - AMANDA PAES Rota 1 - Placa RUV2J62 54639737 -…" at bounding box center [250, 119] width 500 height 239
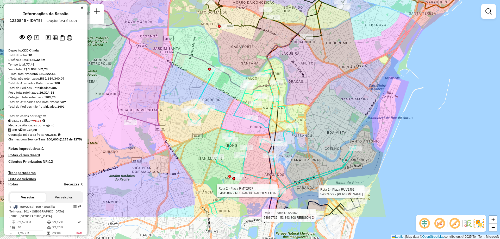
drag, startPoint x: 250, startPoint y: 161, endPoint x: 207, endPoint y: 79, distance: 92.4
click at [211, 87] on icon at bounding box center [271, 142] width 169 height 149
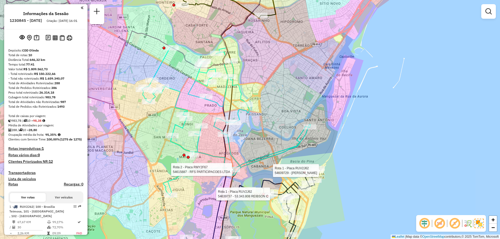
drag, startPoint x: 262, startPoint y: 131, endPoint x: 237, endPoint y: 138, distance: 26.2
click at [237, 138] on div "Rota 1 - Placa RUV2J62 54609729 - AMANDA PAES Rota 1 - Placa RUV2J62 54639737 -…" at bounding box center [250, 119] width 500 height 239
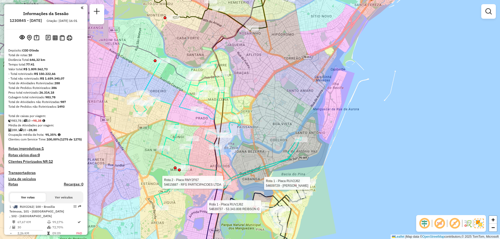
drag, startPoint x: 242, startPoint y: 140, endPoint x: 233, endPoint y: 153, distance: 15.4
click at [233, 153] on div "Rota 1 - Placa RUV2J62 54609729 - AMANDA PAES Rota 1 - Placa RUV2J62 54639737 -…" at bounding box center [250, 119] width 500 height 239
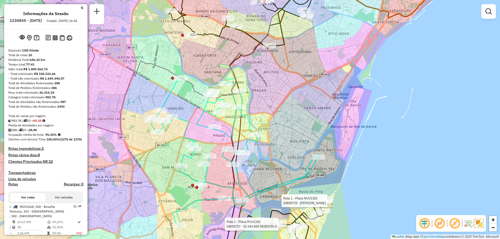
drag, startPoint x: 224, startPoint y: 125, endPoint x: 252, endPoint y: 147, distance: 36.2
click at [252, 147] on div "Rota 1 - Placa RUV2J62 54609729 - AMANDA PAES Rota 1 - Placa RUV2J62 54639737 -…" at bounding box center [250, 119] width 500 height 239
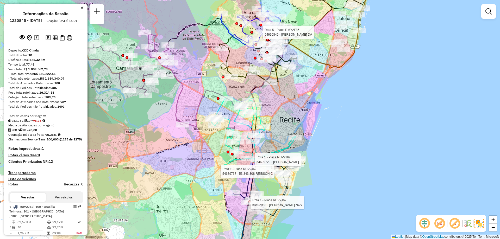
drag, startPoint x: 205, startPoint y: 122, endPoint x: 229, endPoint y: 117, distance: 24.1
click at [229, 117] on icon at bounding box center [253, 135] width 85 height 75
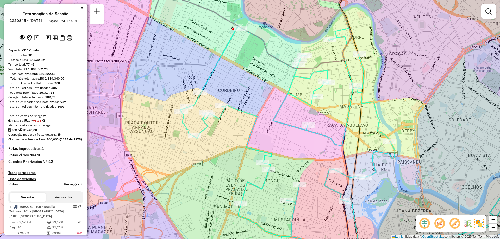
drag, startPoint x: 170, startPoint y: 125, endPoint x: 212, endPoint y: 132, distance: 41.7
click at [212, 132] on div "Rota 1 - Placa RUV2J62 54609729 - AMANDA PAES Rota 1 - Placa RUV2J62 54639737 -…" at bounding box center [250, 119] width 500 height 239
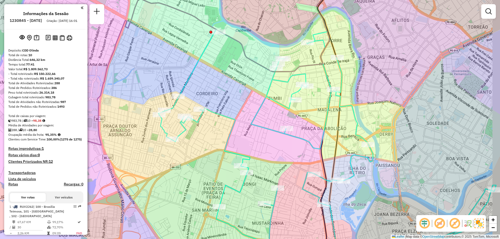
drag, startPoint x: 262, startPoint y: 102, endPoint x: 234, endPoint y: 107, distance: 28.7
click at [234, 107] on div "Rota 1 - Placa RUV2J62 54609729 - AMANDA PAES Rota 1 - Placa RUV2J62 54639737 -…" at bounding box center [250, 119] width 500 height 239
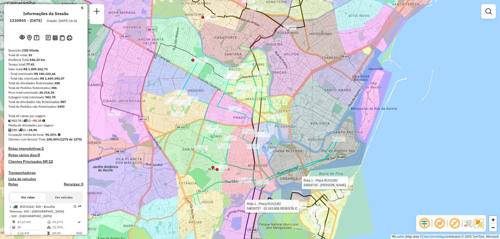
drag, startPoint x: 229, startPoint y: 101, endPoint x: 208, endPoint y: 90, distance: 23.4
click at [208, 90] on div "Rota 1 - Placa RUV2J62 54609729 - AMANDA PAES Rota 1 - Placa RUV2J62 54639737 -…" at bounding box center [250, 119] width 500 height 239
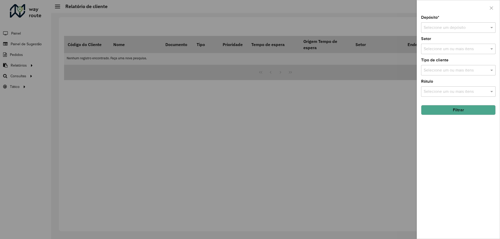
click at [187, 53] on div at bounding box center [250, 119] width 500 height 239
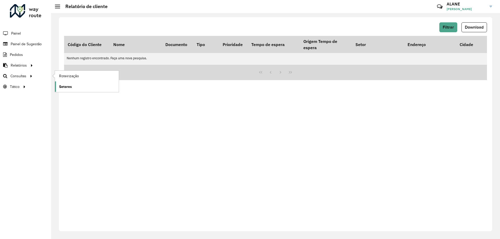
click at [67, 86] on span "Setores" at bounding box center [65, 86] width 13 height 5
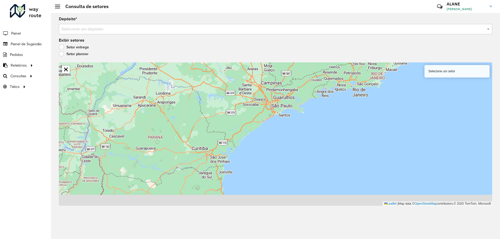
click at [76, 30] on input "text" at bounding box center [270, 29] width 418 height 6
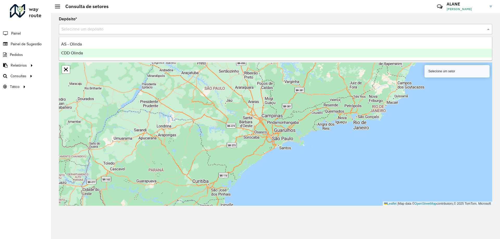
click at [78, 52] on span "CDD Olinda" at bounding box center [72, 53] width 22 height 4
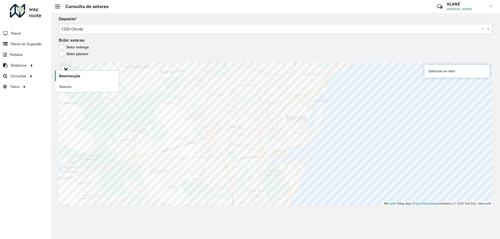
click at [65, 77] on span "Roteirização" at bounding box center [69, 75] width 21 height 5
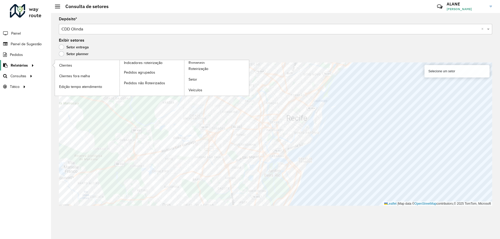
click at [23, 65] on span "Relatórios" at bounding box center [19, 65] width 17 height 5
click at [201, 82] on link "Setor" at bounding box center [216, 80] width 65 height 10
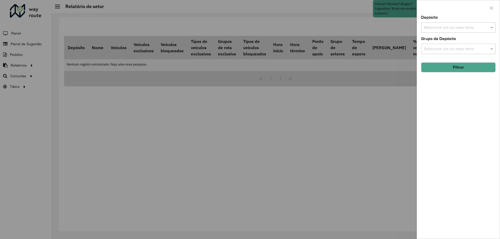
click at [445, 28] on input "text" at bounding box center [456, 28] width 67 height 6
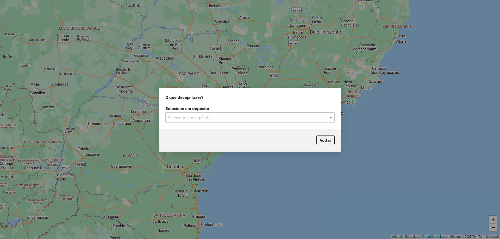
click at [186, 112] on label "Selecione um depósito" at bounding box center [249, 109] width 169 height 6
click at [185, 117] on input "text" at bounding box center [245, 118] width 154 height 6
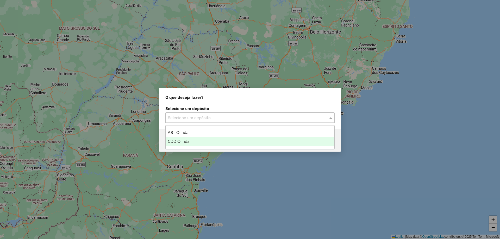
click at [184, 143] on span "CDD Olinda" at bounding box center [179, 141] width 22 height 4
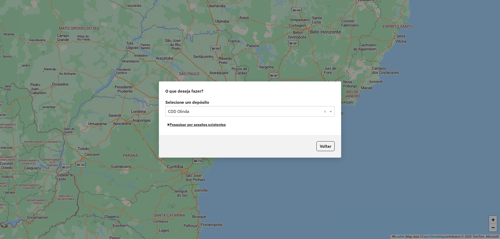
click at [216, 127] on button "Pesquisar por sessões existentes" at bounding box center [196, 125] width 63 height 8
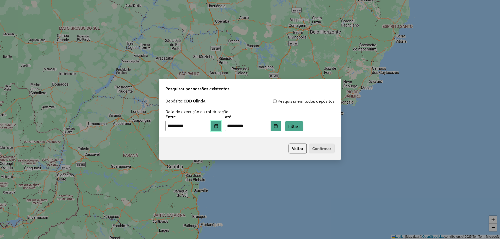
click at [220, 128] on button "Choose Date" at bounding box center [216, 126] width 10 height 10
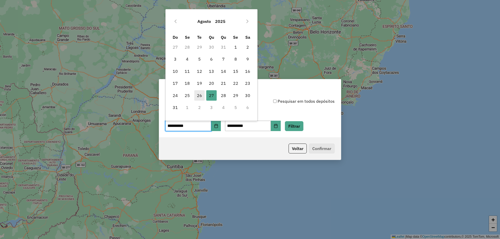
click at [200, 96] on span "26" at bounding box center [199, 95] width 10 height 10
type input "**********"
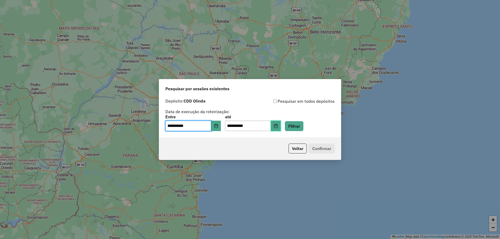
click at [281, 126] on button "Choose Date" at bounding box center [276, 126] width 10 height 10
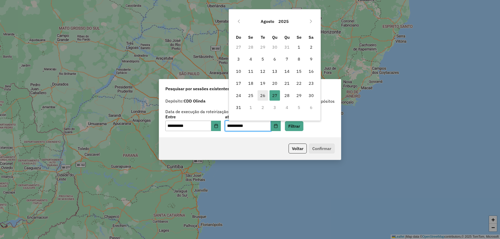
click at [263, 99] on span "26" at bounding box center [263, 95] width 10 height 10
type input "**********"
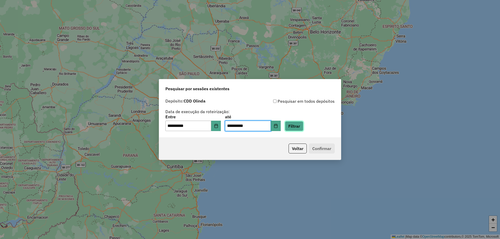
click at [301, 128] on button "Filtrar" at bounding box center [294, 126] width 18 height 10
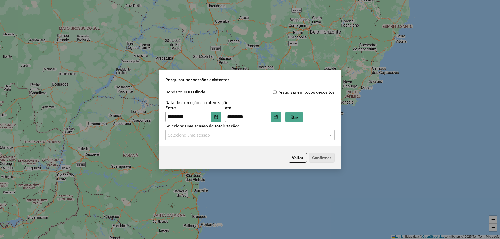
click at [253, 136] on input "text" at bounding box center [245, 135] width 154 height 6
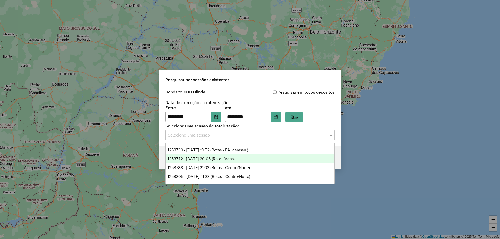
click at [224, 160] on span "1253742 - [DATE] 20:05 (Rota - Vans)" at bounding box center [201, 159] width 67 height 4
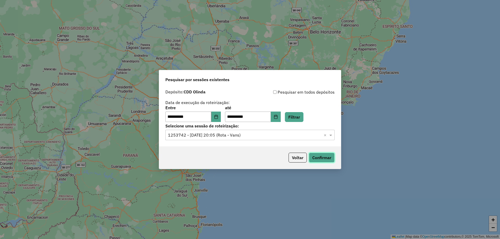
click at [320, 158] on button "Confirmar" at bounding box center [322, 158] width 26 height 10
click at [218, 117] on icon "Choose Date" at bounding box center [216, 117] width 4 height 4
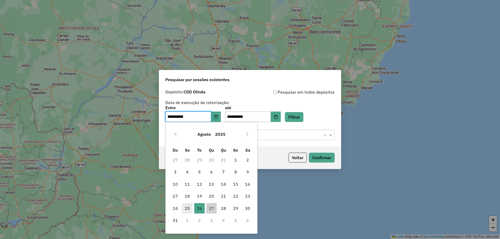
click at [188, 209] on span "25" at bounding box center [187, 208] width 10 height 10
type input "**********"
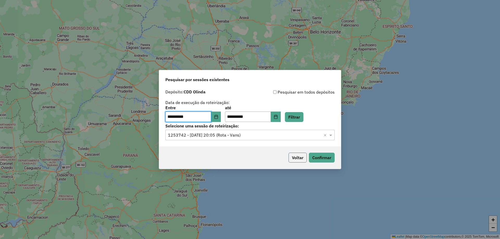
click at [299, 156] on button "Voltar" at bounding box center [298, 158] width 18 height 10
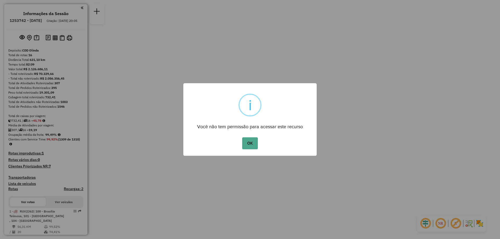
click at [251, 142] on button "OK" at bounding box center [249, 144] width 15 height 12
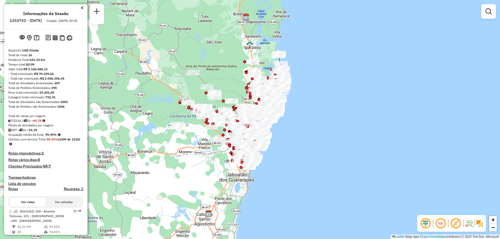
click at [479, 224] on img at bounding box center [480, 224] width 8 height 8
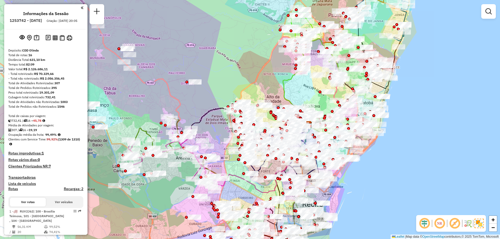
scroll to position [78, 0]
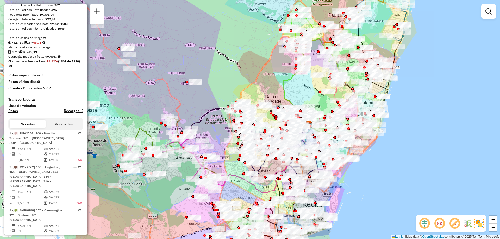
click at [439, 225] on em at bounding box center [439, 224] width 13 height 13
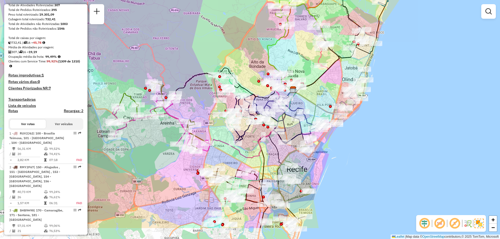
drag, startPoint x: 259, startPoint y: 117, endPoint x: 244, endPoint y: 82, distance: 38.2
click at [244, 82] on div "Janela de atendimento Grade de atendimento Capacidade Transportadoras Veículos …" at bounding box center [250, 119] width 500 height 239
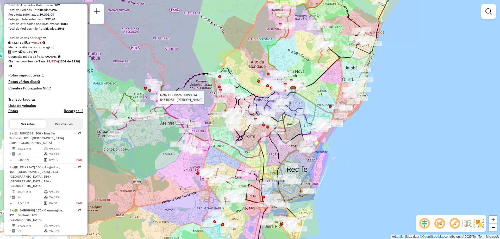
select select "**********"
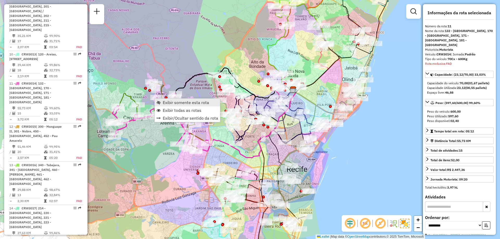
scroll to position [575, 0]
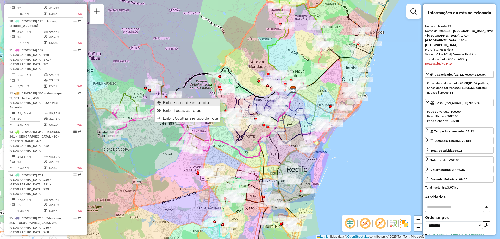
click at [161, 104] on link "Exibir somente esta rota" at bounding box center [187, 103] width 65 height 8
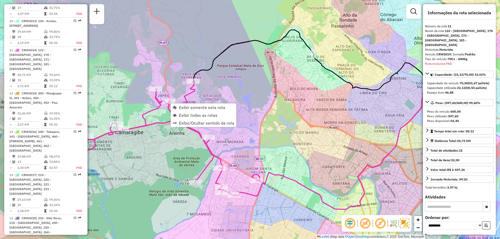
scroll to position [576, 0]
click at [177, 114] on link "Exibir todas as rotas" at bounding box center [203, 116] width 65 height 8
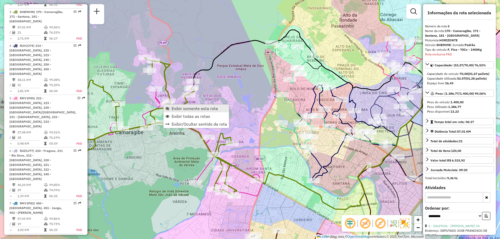
scroll to position [277, 0]
click at [168, 109] on span "Exibir somente esta rota" at bounding box center [167, 109] width 4 height 4
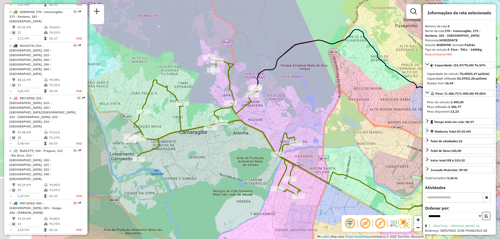
drag, startPoint x: 184, startPoint y: 111, endPoint x: 246, endPoint y: 111, distance: 61.5
click at [246, 111] on div "Janela de atendimento Grade de atendimento Capacidade Transportadoras Veículos …" at bounding box center [250, 119] width 500 height 239
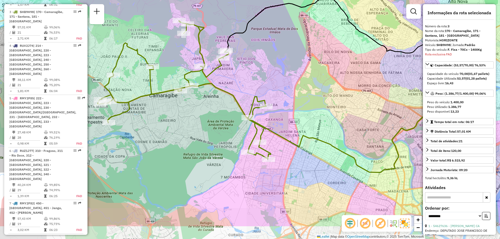
drag, startPoint x: 230, startPoint y: 157, endPoint x: 200, endPoint y: 120, distance: 47.2
click at [200, 120] on div "Janela de atendimento Grade de atendimento Capacidade Transportadoras Veículos …" at bounding box center [250, 119] width 500 height 239
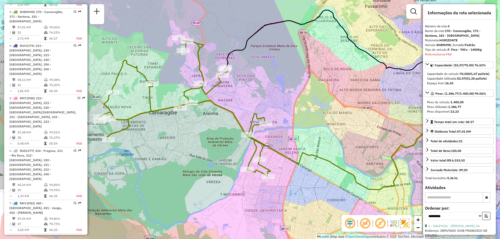
drag, startPoint x: 200, startPoint y: 120, endPoint x: 194, endPoint y: 151, distance: 32.1
click at [194, 151] on div "Janela de atendimento Grade de atendimento Capacidade Transportadoras Veículos …" at bounding box center [250, 119] width 500 height 239
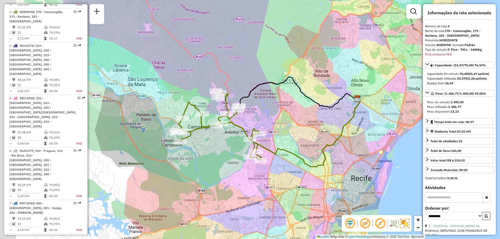
drag, startPoint x: 233, startPoint y: 118, endPoint x: 253, endPoint y: 121, distance: 19.8
click at [253, 121] on div "Janela de atendimento Grade de atendimento Capacidade Transportadoras Veículos …" at bounding box center [250, 119] width 500 height 239
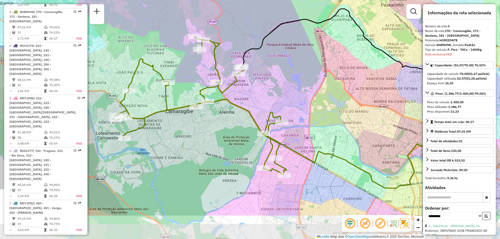
drag, startPoint x: 291, startPoint y: 122, endPoint x: 273, endPoint y: 74, distance: 51.0
click at [273, 74] on div "Janela de atendimento Grade de atendimento Capacidade Transportadoras Veículos …" at bounding box center [250, 119] width 500 height 239
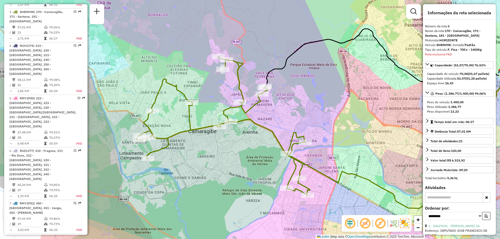
drag, startPoint x: 274, startPoint y: 91, endPoint x: 297, endPoint y: 111, distance: 31.0
click at [297, 111] on div "Janela de atendimento Grade de atendimento Capacidade Transportadoras Veículos …" at bounding box center [250, 119] width 500 height 239
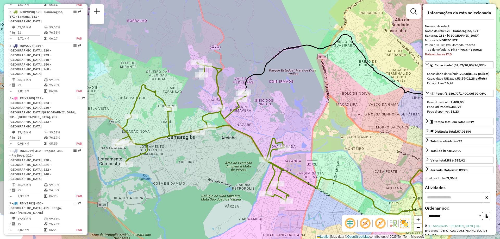
drag, startPoint x: 289, startPoint y: 112, endPoint x: 268, endPoint y: 117, distance: 21.9
click at [268, 117] on div "Janela de atendimento Grade de atendimento Capacidade Transportadoras Veículos …" at bounding box center [250, 119] width 500 height 239
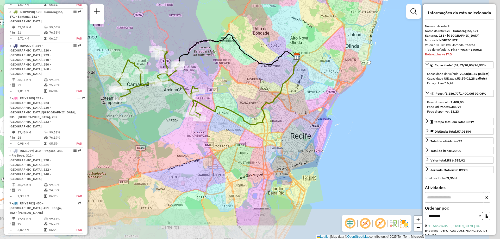
drag, startPoint x: 336, startPoint y: 114, endPoint x: 225, endPoint y: 70, distance: 119.3
click at [225, 70] on div "Janela de atendimento Grade de atendimento Capacidade Transportadoras Veículos …" at bounding box center [250, 119] width 500 height 239
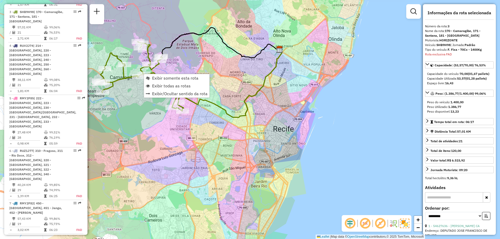
scroll to position [276, 0]
click at [152, 86] on span "Exibir todas as rotas" at bounding box center [171, 86] width 39 height 4
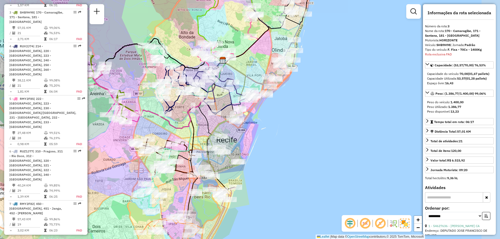
drag, startPoint x: 259, startPoint y: 118, endPoint x: 202, endPoint y: 129, distance: 58.2
click at [202, 129] on div "Janela de atendimento Grade de atendimento Capacidade Transportadoras Veículos …" at bounding box center [250, 119] width 500 height 239
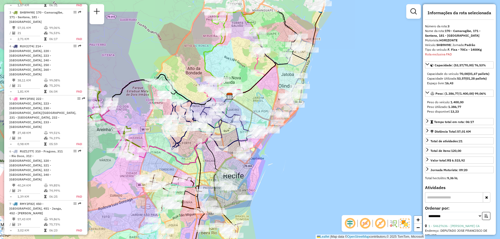
drag, startPoint x: 187, startPoint y: 109, endPoint x: 194, endPoint y: 144, distance: 36.1
click at [194, 144] on icon at bounding box center [186, 131] width 90 height 68
